Goal: Information Seeking & Learning: Learn about a topic

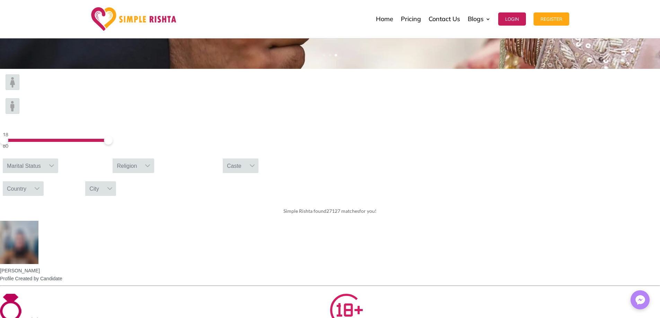
scroll to position [208, 0]
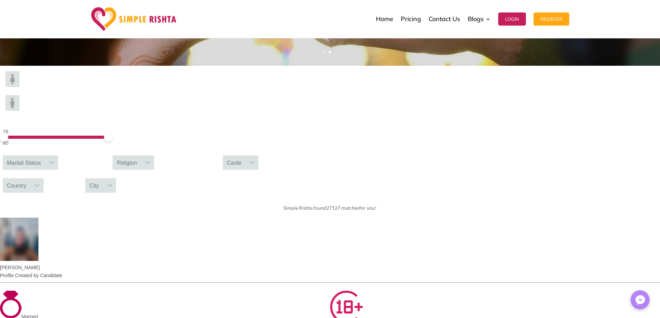
click at [19, 87] on img at bounding box center [13, 79] width 14 height 16
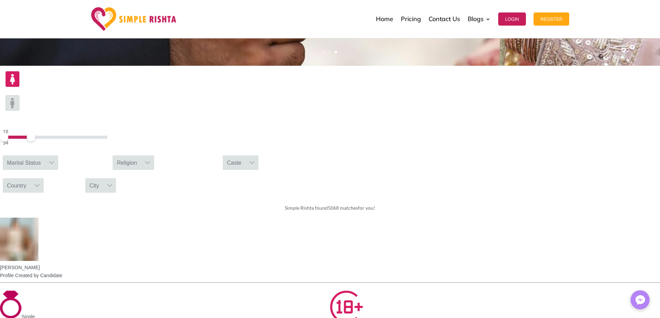
drag, startPoint x: 160, startPoint y: 91, endPoint x: 115, endPoint y: 97, distance: 45.4
click at [35, 133] on span at bounding box center [31, 137] width 9 height 9
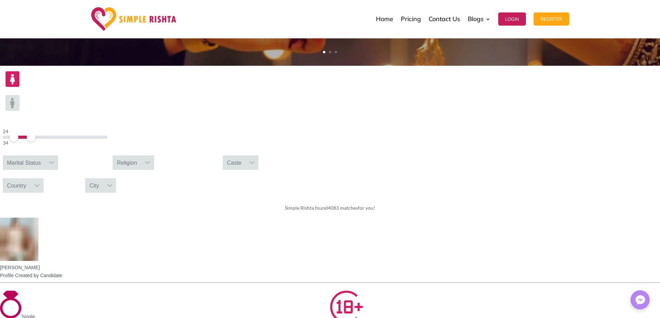
drag, startPoint x: 98, startPoint y: 94, endPoint x: 105, endPoint y: 94, distance: 6.9
click at [18, 133] on span at bounding box center [14, 137] width 9 height 9
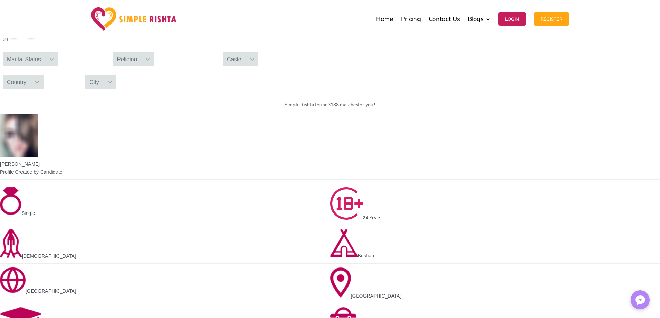
scroll to position [312, 0]
